Goal: Register for event/course

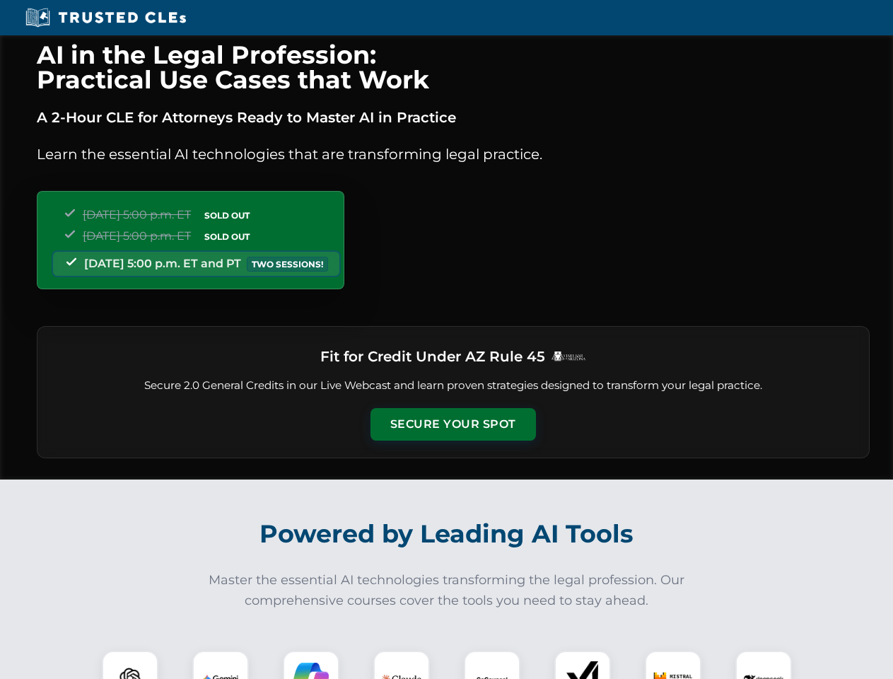
click at [453, 424] on button "Secure Your Spot" at bounding box center [454, 424] width 166 height 33
click at [130, 665] on img at bounding box center [130, 679] width 41 height 41
